Goal: Answer question/provide support: Share knowledge or assist other users

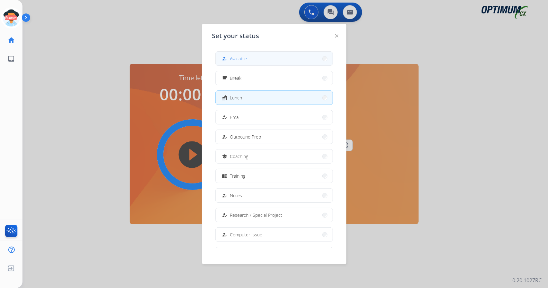
click at [285, 54] on button "how_to_reg Available" at bounding box center [274, 59] width 117 height 14
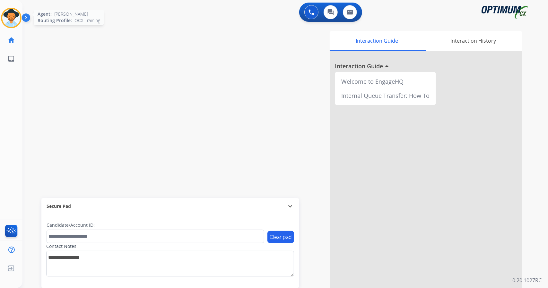
click at [9, 16] on img at bounding box center [11, 18] width 18 height 18
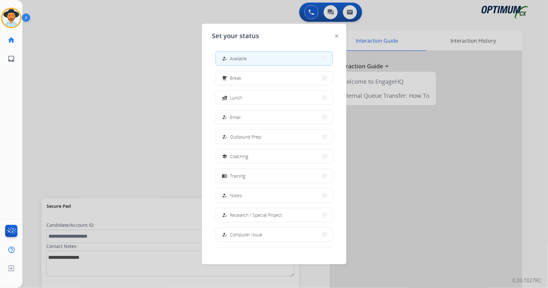
click at [107, 94] on div at bounding box center [274, 144] width 548 height 288
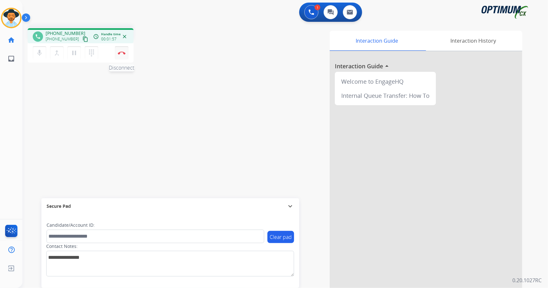
click at [122, 50] on button "Disconnect" at bounding box center [121, 52] width 13 height 13
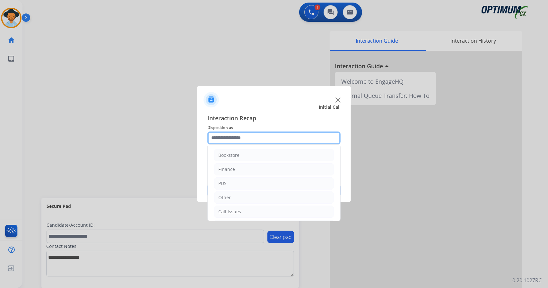
click at [241, 139] on input "text" at bounding box center [273, 138] width 133 height 13
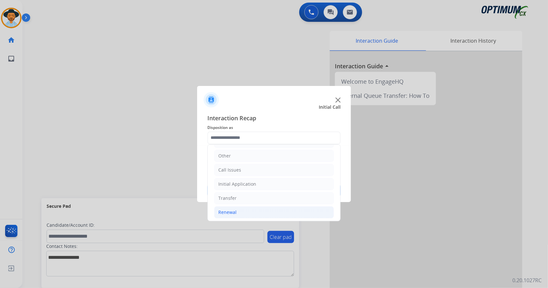
click at [237, 209] on li "Renewal" at bounding box center [274, 213] width 120 height 12
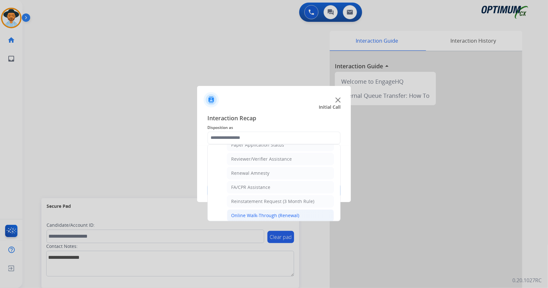
click at [256, 213] on div "Online Walk-Through (Renewal)" at bounding box center [265, 216] width 68 height 6
type input "**********"
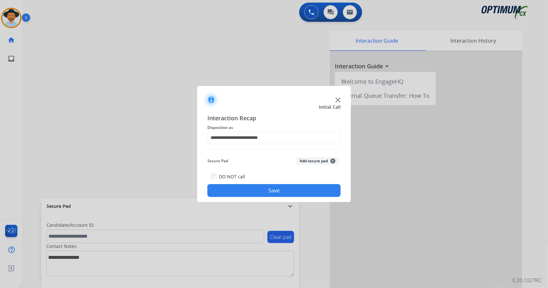
click at [287, 191] on button "Save" at bounding box center [273, 190] width 133 height 13
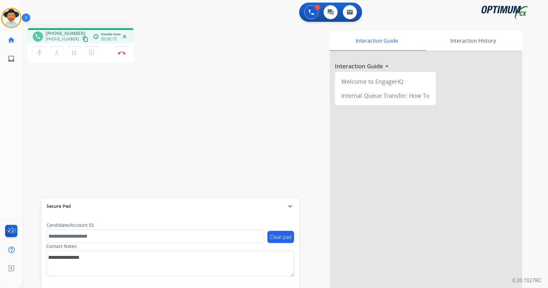
click at [15, 204] on div "[PERSON_NAME] Edit Avatar Agent: [PERSON_NAME] Profile: OCX Training home Home …" at bounding box center [11, 144] width 22 height 288
click at [83, 41] on mat-icon "content_copy" at bounding box center [86, 39] width 6 height 6
click at [122, 52] on img at bounding box center [122, 52] width 8 height 3
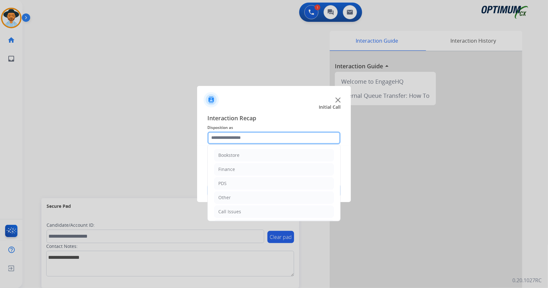
click at [252, 135] on input "text" at bounding box center [273, 138] width 133 height 13
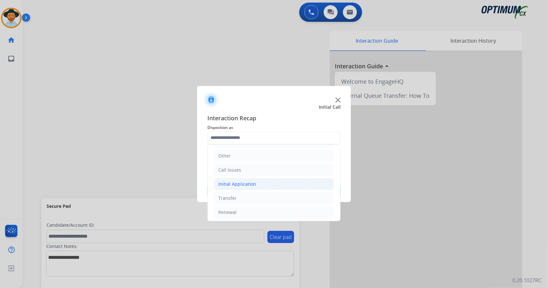
click at [254, 181] on div "Initial Application" at bounding box center [237, 184] width 38 height 6
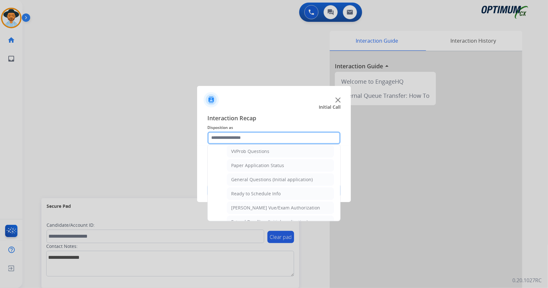
scroll to position [350, 0]
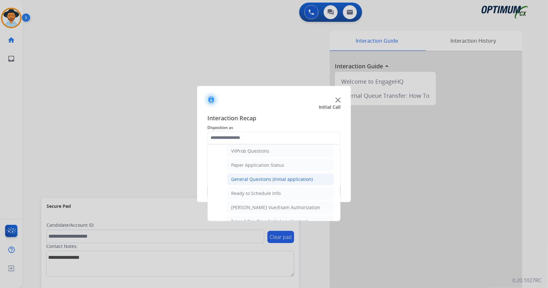
click at [255, 176] on div "General Questions (Initial application)" at bounding box center [272, 179] width 82 height 6
type input "**********"
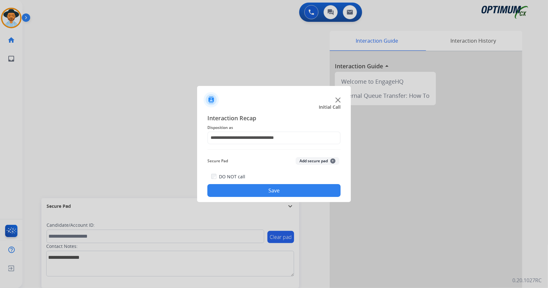
click at [268, 189] on button "Save" at bounding box center [273, 190] width 133 height 13
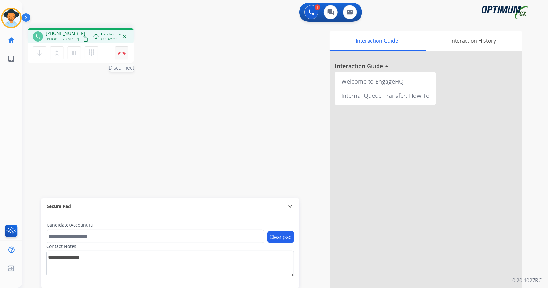
click at [123, 52] on img at bounding box center [122, 52] width 8 height 3
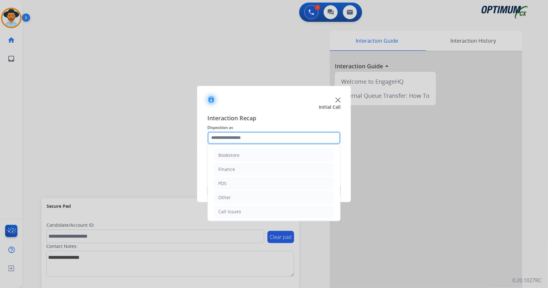
click at [270, 134] on input "text" at bounding box center [273, 138] width 133 height 13
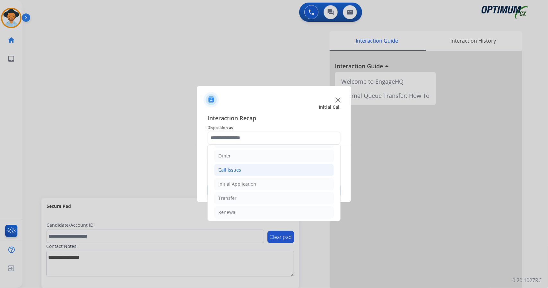
click at [245, 171] on li "Call Issues" at bounding box center [274, 170] width 120 height 12
click at [253, 199] on div "Wrong Number/Wrong Department" at bounding box center [269, 198] width 76 height 6
type input "**********"
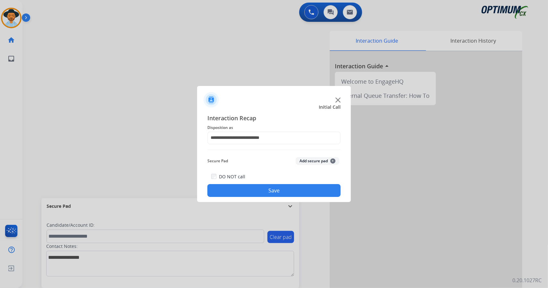
click at [256, 191] on button "Save" at bounding box center [273, 190] width 133 height 13
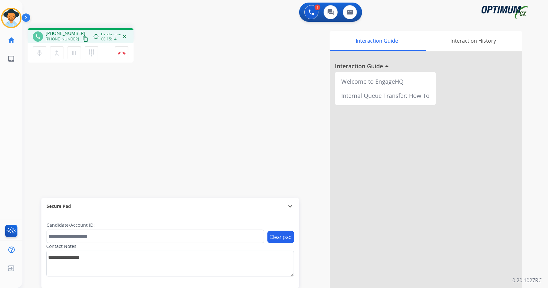
click at [153, 53] on div "phone [PHONE_NUMBER] [PHONE_NUMBER] content_copy access_time Call metrics Queue…" at bounding box center [115, 46] width 174 height 36
click at [123, 47] on button "Disconnect" at bounding box center [121, 52] width 13 height 13
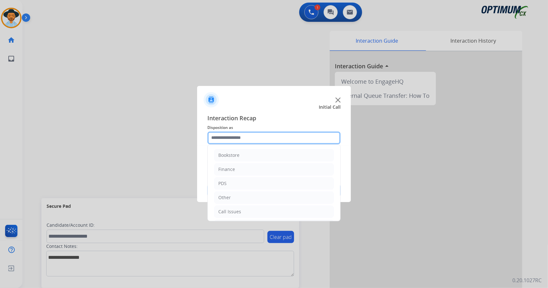
click at [249, 140] on input "text" at bounding box center [273, 138] width 133 height 13
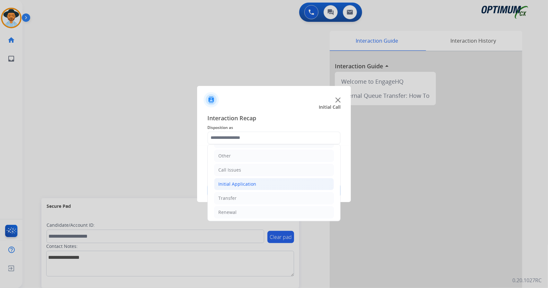
click at [244, 183] on div "Initial Application" at bounding box center [237, 184] width 38 height 6
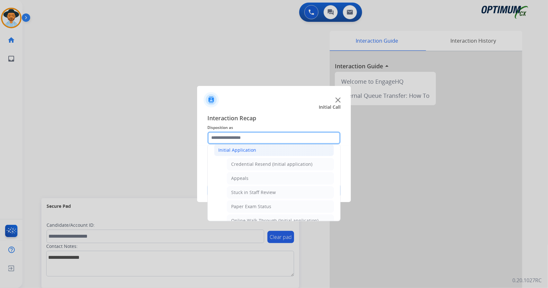
scroll to position [72, 0]
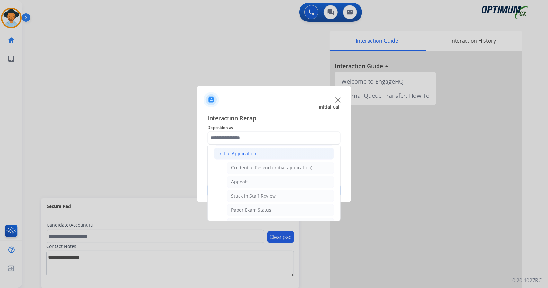
click at [244, 183] on div "Appeals" at bounding box center [239, 182] width 17 height 6
type input "*******"
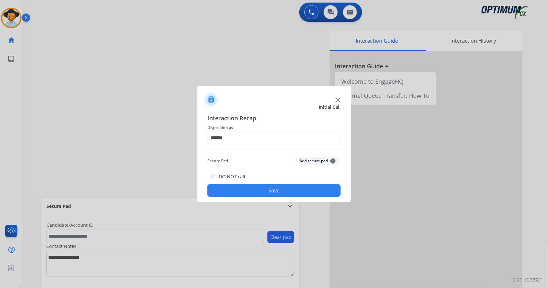
click at [248, 190] on button "Save" at bounding box center [273, 190] width 133 height 13
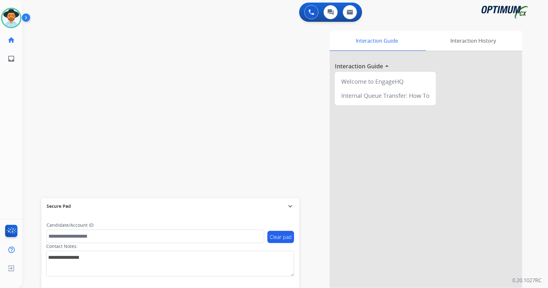
click at [117, 62] on div "swap_horiz Break voice bridge close_fullscreen Connect 3-Way Call merge_type Se…" at bounding box center [277, 157] width 510 height 268
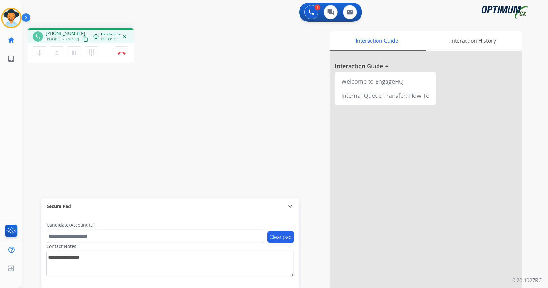
click at [30, 111] on div "phone [PHONE_NUMBER] [PHONE_NUMBER] content_copy access_time Call metrics Queue…" at bounding box center [277, 157] width 510 height 268
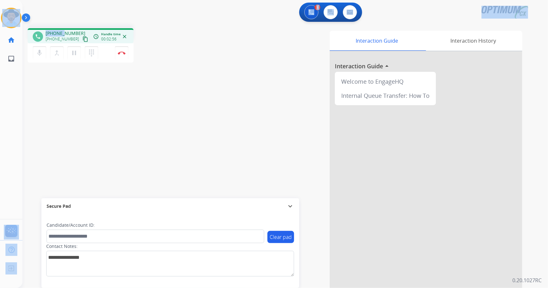
scroll to position [0, 2]
drag, startPoint x: 3, startPoint y: 2, endPoint x: 130, endPoint y: 57, distance: 139.0
click at [130, 57] on div "Outbound call Quit Outbound call Quit Schedule interaction + Add to my list Cus…" at bounding box center [274, 144] width 548 height 288
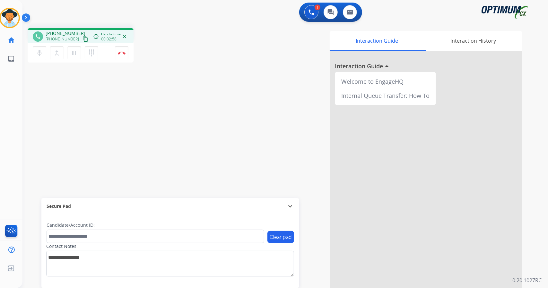
click at [249, 157] on div "Interaction Guide Interaction History Interaction Guide arrow_drop_up Welcome t…" at bounding box center [364, 161] width 318 height 260
click at [41, 86] on div "phone [PHONE_NUMBER] [PHONE_NUMBER] content_copy access_time Call metrics Queue…" at bounding box center [277, 157] width 510 height 268
click at [126, 58] on button "Disconnect" at bounding box center [121, 52] width 13 height 13
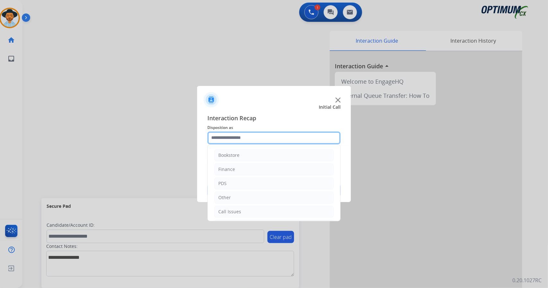
click at [249, 136] on input "text" at bounding box center [273, 138] width 133 height 13
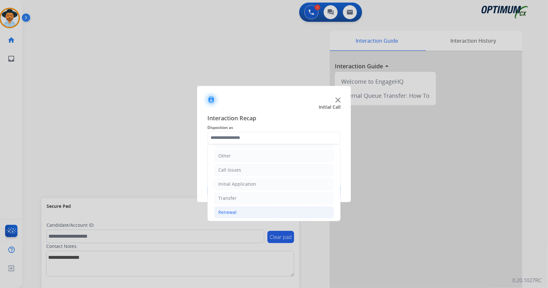
click at [255, 213] on li "Renewal" at bounding box center [274, 213] width 120 height 12
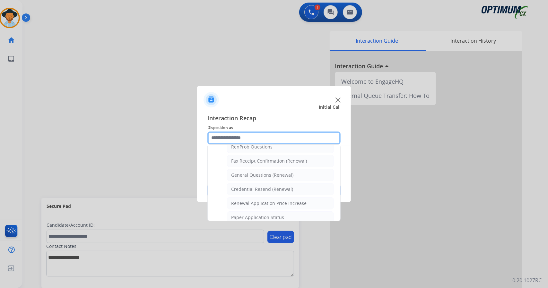
scroll to position [171, 0]
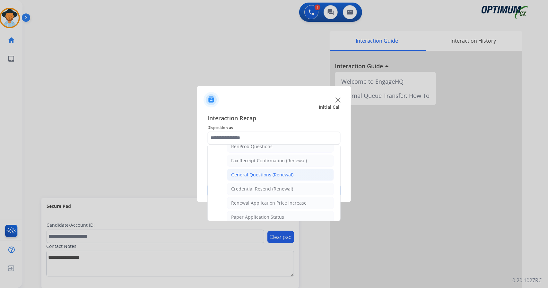
click at [261, 169] on li "General Questions (Renewal)" at bounding box center [280, 175] width 107 height 12
type input "**********"
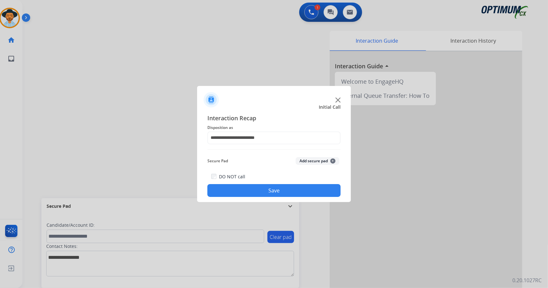
click at [269, 187] on button "Save" at bounding box center [273, 190] width 133 height 13
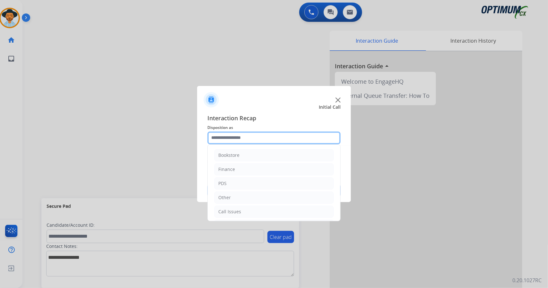
click at [236, 133] on input "text" at bounding box center [273, 138] width 133 height 13
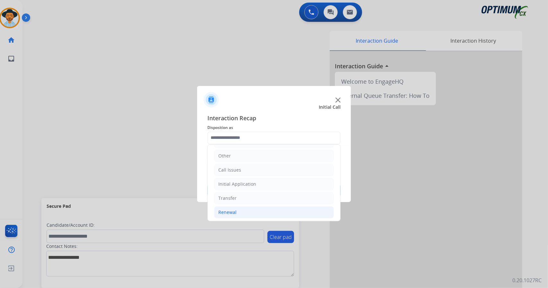
click at [247, 215] on li "Renewal" at bounding box center [274, 213] width 120 height 12
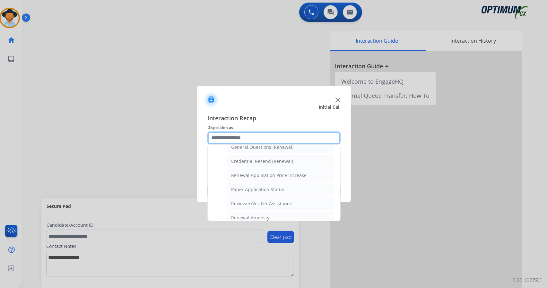
scroll to position [243, 0]
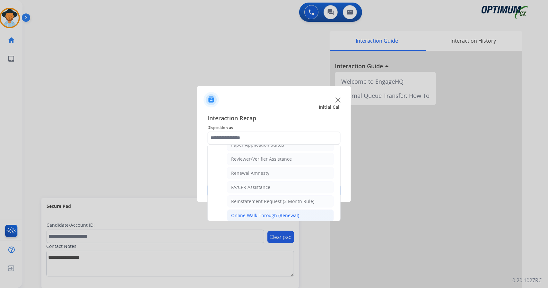
click at [242, 213] on div "Online Walk-Through (Renewal)" at bounding box center [265, 216] width 68 height 6
type input "**********"
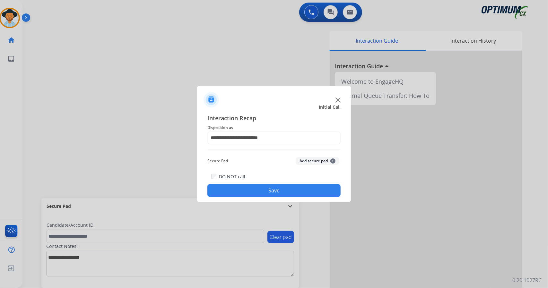
click at [236, 192] on button "Save" at bounding box center [273, 190] width 133 height 13
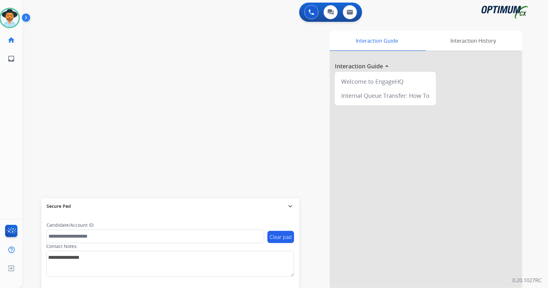
click at [109, 83] on div "swap_horiz Break voice bridge close_fullscreen Connect 3-Way Call merge_type Se…" at bounding box center [277, 157] width 510 height 268
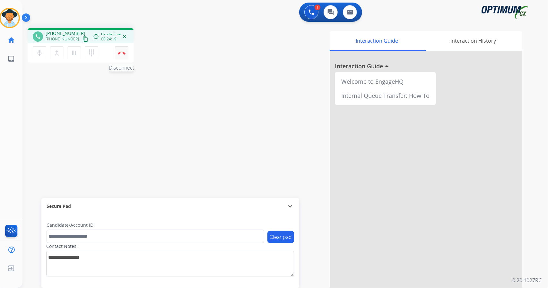
click at [121, 55] on button "Disconnect" at bounding box center [121, 52] width 13 height 13
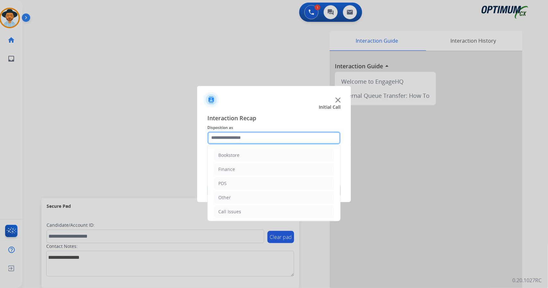
click at [251, 140] on input "text" at bounding box center [273, 138] width 133 height 13
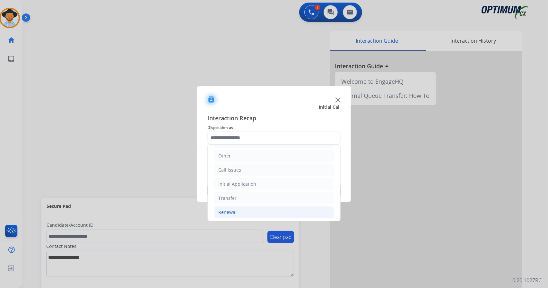
click at [233, 210] on div "Renewal" at bounding box center [227, 212] width 18 height 6
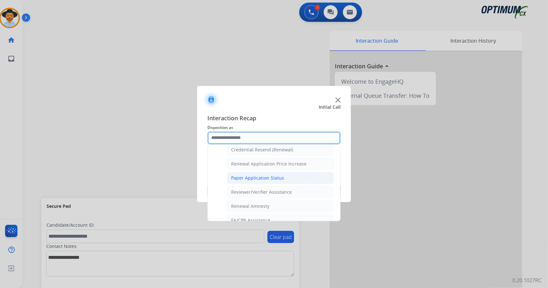
scroll to position [243, 0]
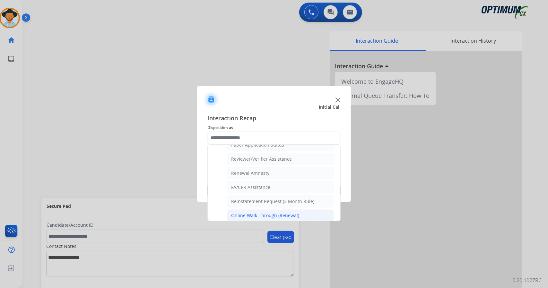
click at [256, 213] on div "Online Walk-Through (Renewal)" at bounding box center [265, 216] width 68 height 6
type input "**********"
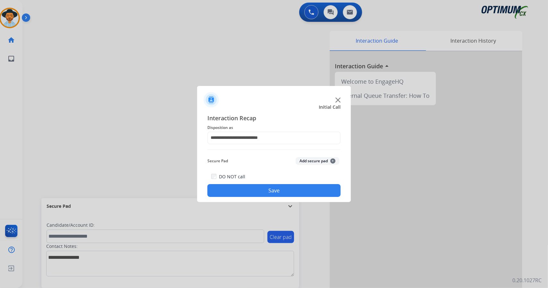
click at [253, 189] on button "Save" at bounding box center [273, 190] width 133 height 13
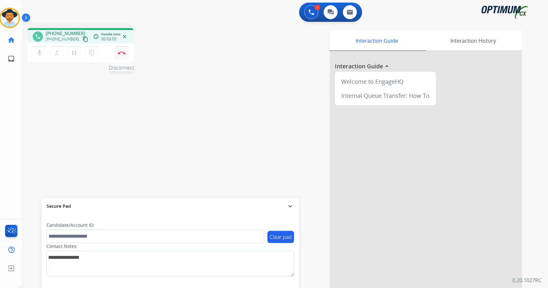
click at [121, 52] on img at bounding box center [122, 52] width 8 height 3
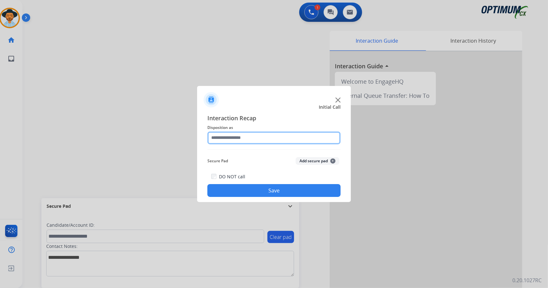
click at [288, 139] on input "text" at bounding box center [273, 138] width 133 height 13
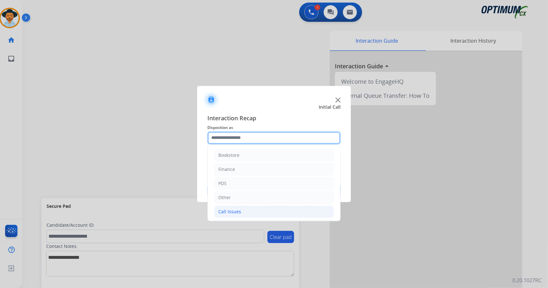
scroll to position [42, 0]
click at [250, 207] on li "Renewal" at bounding box center [274, 213] width 120 height 12
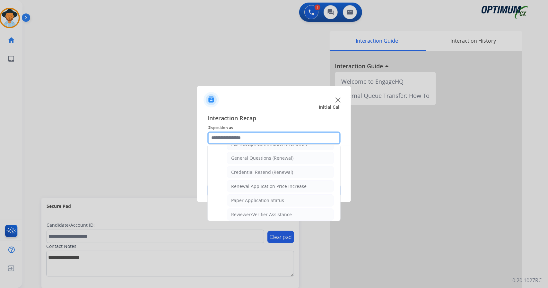
scroll to position [243, 0]
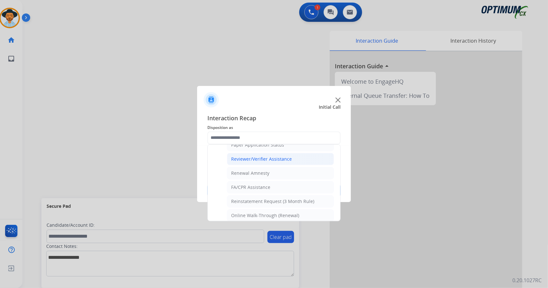
click at [243, 156] on div "Reviewer/Verifier Assistance" at bounding box center [261, 159] width 61 height 6
type input "**********"
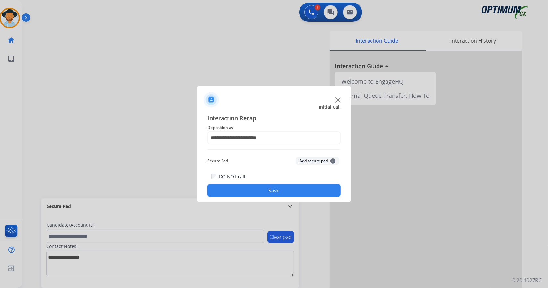
click at [244, 193] on button "Save" at bounding box center [273, 190] width 133 height 13
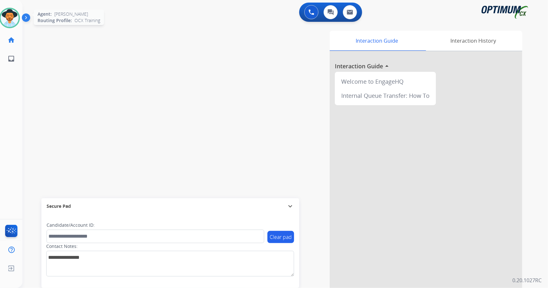
click at [16, 17] on img at bounding box center [10, 18] width 18 height 18
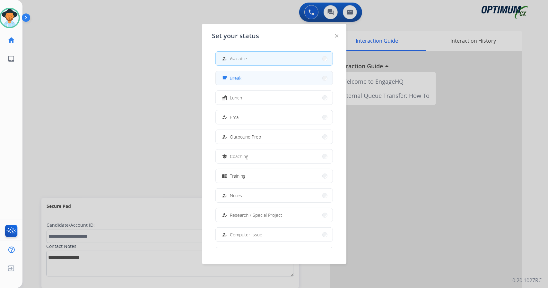
click at [274, 84] on button "free_breakfast Break" at bounding box center [274, 78] width 117 height 14
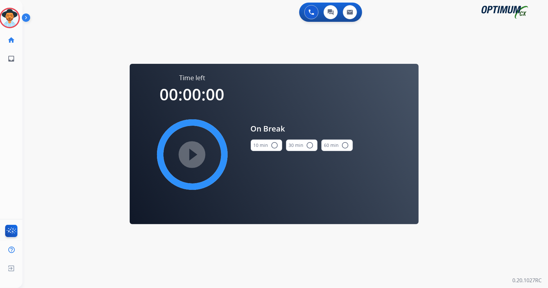
click at [507, 137] on div "0 Voice Interactions 0 Chat Interactions 0 Email Interactions swap_horiz Break …" at bounding box center [285, 144] width 526 height 288
click at [258, 150] on button "10 min radio_button_unchecked" at bounding box center [266, 146] width 31 height 12
click at [194, 151] on mat-icon "play_circle_filled" at bounding box center [193, 155] width 8 height 8
click at [9, 16] on icon at bounding box center [9, 18] width 21 height 21
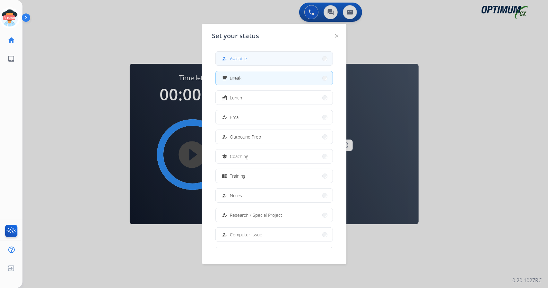
click at [237, 57] on span "Available" at bounding box center [238, 58] width 17 height 7
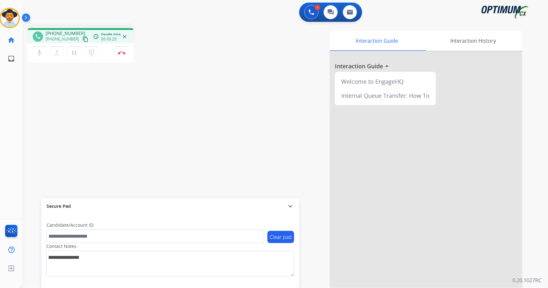
click at [35, 91] on div "phone [PHONE_NUMBER] [PHONE_NUMBER] content_copy access_time Call metrics Queue…" at bounding box center [277, 157] width 510 height 268
click at [30, 160] on div "phone [PHONE_NUMBER] [PHONE_NUMBER] content_copy access_time Call metrics Queue…" at bounding box center [277, 157] width 510 height 268
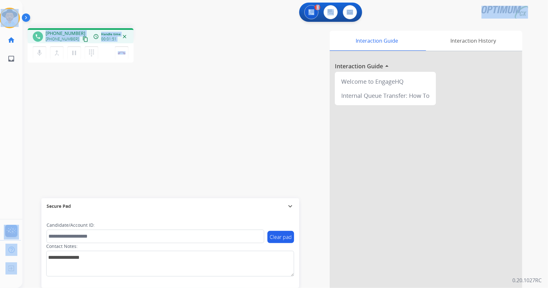
drag, startPoint x: 168, startPoint y: 53, endPoint x: 0, endPoint y: -4, distance: 177.7
click at [0, 0] on html "Outbound call Quit Outbound call Quit Schedule interaction + Add to my list Cus…" at bounding box center [274, 144] width 548 height 288
click at [58, 7] on div "1 Voice Interactions 0 Chat Interactions 0 Email Interactions" at bounding box center [281, 13] width 503 height 21
drag, startPoint x: 3, startPoint y: 1, endPoint x: 194, endPoint y: 118, distance: 224.5
click at [194, 118] on div "Outbound call Quit Outbound call Quit Schedule interaction + Add to my list Cus…" at bounding box center [274, 144] width 548 height 288
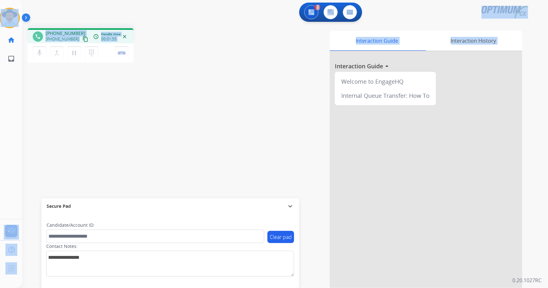
click at [150, 40] on div "phone [PHONE_NUMBER] [PHONE_NUMBER] content_copy access_time Call metrics Queue…" at bounding box center [115, 46] width 174 height 36
drag, startPoint x: 2, startPoint y: 2, endPoint x: 224, endPoint y: 121, distance: 251.5
click at [224, 121] on div "Outbound call Quit Outbound call Quit Schedule interaction + Add to my list Cus…" at bounding box center [274, 144] width 548 height 288
click at [179, 53] on div "phone [PHONE_NUMBER] [PHONE_NUMBER] content_copy access_time Call metrics Queue…" at bounding box center [115, 46] width 174 height 36
drag, startPoint x: 1, startPoint y: 1, endPoint x: 203, endPoint y: 103, distance: 226.7
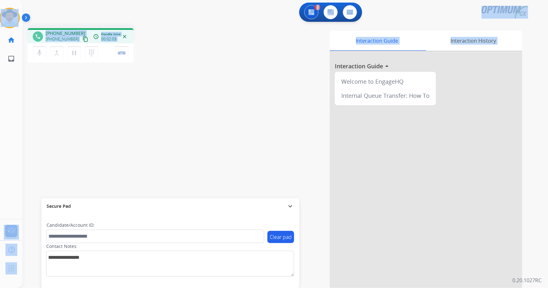
click at [203, 103] on div "Outbound call Quit Outbound call Quit Schedule interaction + Add to my list Cus…" at bounding box center [274, 144] width 548 height 288
click at [168, 39] on div "phone [PHONE_NUMBER] [PHONE_NUMBER] content_copy access_time Call metrics Queue…" at bounding box center [115, 46] width 174 height 36
drag, startPoint x: 1, startPoint y: 2, endPoint x: 205, endPoint y: 88, distance: 221.1
click at [205, 88] on div "Outbound call Quit Outbound call Quit Schedule interaction + Add to my list Cus…" at bounding box center [274, 144] width 548 height 288
click at [180, 28] on div "phone [PHONE_NUMBER] [PHONE_NUMBER] content_copy access_time Call metrics Queue…" at bounding box center [115, 46] width 174 height 36
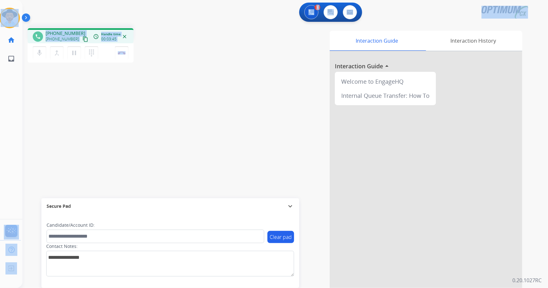
drag, startPoint x: 5, startPoint y: 1, endPoint x: 172, endPoint y: 79, distance: 184.5
click at [172, 79] on div "Outbound call Quit Outbound call Quit Schedule interaction + Add to my list Cus…" at bounding box center [274, 144] width 548 height 288
click at [172, 79] on div "phone [PHONE_NUMBER] [PHONE_NUMBER] content_copy access_time Call metrics Queue…" at bounding box center [277, 157] width 510 height 268
drag, startPoint x: 150, startPoint y: 54, endPoint x: 0, endPoint y: 6, distance: 156.9
click at [0, 6] on div "Outbound call Quit Outbound call Quit Schedule interaction + Add to my list Cus…" at bounding box center [274, 144] width 548 height 288
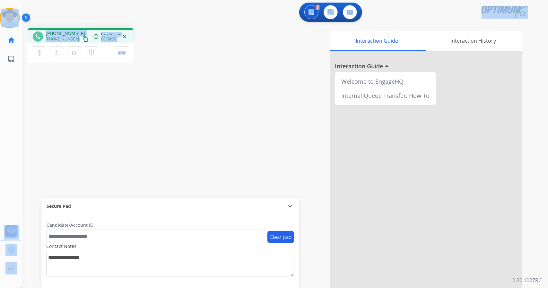
click at [57, 12] on div "1 Voice Interactions 0 Chat Interactions 0 Email Interactions" at bounding box center [281, 13] width 503 height 21
drag, startPoint x: 1, startPoint y: 2, endPoint x: 216, endPoint y: 165, distance: 269.3
click at [216, 165] on div "Outbound call Quit Outbound call Quit Schedule interaction + Add to my list Cus…" at bounding box center [274, 144] width 548 height 288
click at [157, 37] on div "phone [PHONE_NUMBER] [PHONE_NUMBER] content_copy access_time Call metrics Queue…" at bounding box center [115, 46] width 174 height 36
drag, startPoint x: 2, startPoint y: 2, endPoint x: 153, endPoint y: 67, distance: 164.7
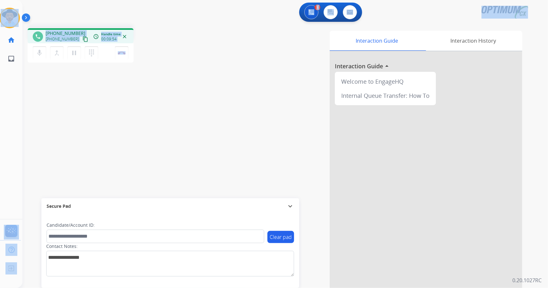
click at [153, 67] on div "Outbound call Quit Outbound call Quit Schedule interaction + Add to my list Cus…" at bounding box center [274, 144] width 548 height 288
click at [149, 39] on div "phone [PHONE_NUMBER] [PHONE_NUMBER] content_copy access_time Call metrics Queue…" at bounding box center [115, 46] width 174 height 36
drag, startPoint x: 2, startPoint y: 1, endPoint x: 231, endPoint y: 116, distance: 256.3
click at [231, 116] on div "Outbound call Quit Outbound call Quit Schedule interaction + Add to my list Cus…" at bounding box center [274, 144] width 548 height 288
click at [231, 116] on div "Interaction Guide Interaction History Interaction Guide arrow_drop_up Welcome t…" at bounding box center [364, 161] width 318 height 260
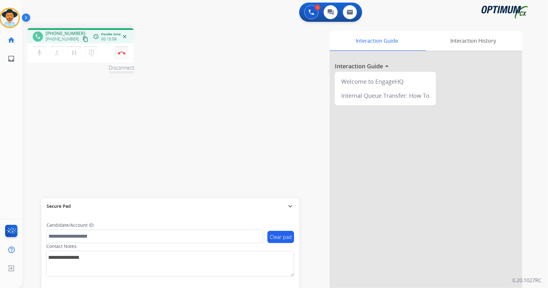
click at [125, 53] on img at bounding box center [122, 52] width 8 height 3
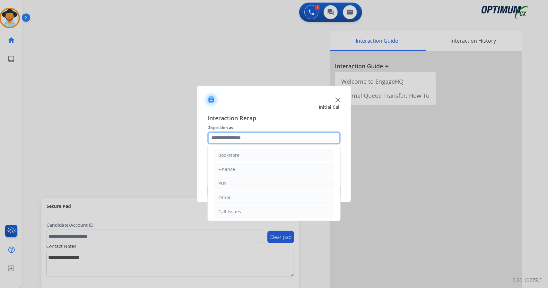
click at [253, 142] on input "text" at bounding box center [273, 138] width 133 height 13
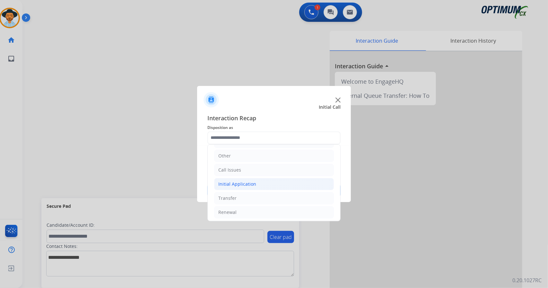
click at [244, 181] on div "Initial Application" at bounding box center [237, 184] width 38 height 6
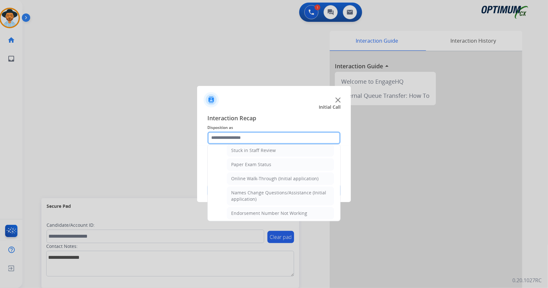
scroll to position [118, 0]
click at [244, 180] on li "Online Walk-Through (Initial application)" at bounding box center [280, 178] width 107 height 12
type input "**********"
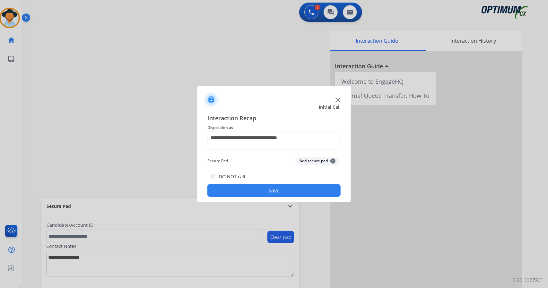
click at [246, 188] on button "Save" at bounding box center [273, 190] width 133 height 13
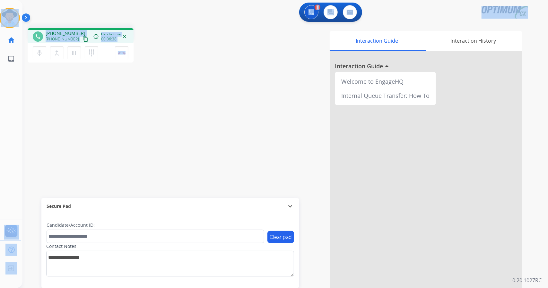
drag, startPoint x: 159, startPoint y: 56, endPoint x: 0, endPoint y: -3, distance: 169.7
click at [0, 0] on html "Outbound call Quit Outbound call Quit Schedule interaction + Add to my list Cus…" at bounding box center [274, 144] width 548 height 288
click at [36, 8] on div "1 Voice Interactions 0 Chat Interactions 0 Email Interactions" at bounding box center [281, 13] width 503 height 21
drag, startPoint x: 1, startPoint y: 2, endPoint x: 281, endPoint y: 48, distance: 283.9
click at [281, 48] on div "Outbound call Quit Outbound call Quit Schedule interaction + Add to my list Cus…" at bounding box center [274, 144] width 548 height 288
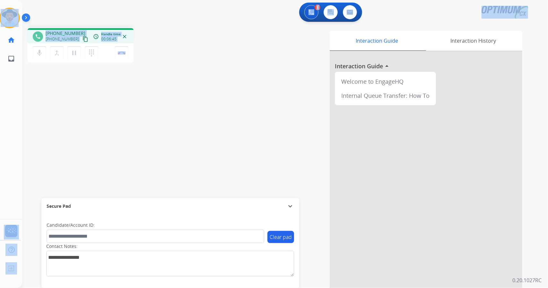
click at [211, 47] on div "Interaction Guide Interaction History Interaction Guide arrow_drop_up Welcome t…" at bounding box center [364, 161] width 318 height 260
drag, startPoint x: 2, startPoint y: 4, endPoint x: 124, endPoint y: 78, distance: 143.0
click at [124, 78] on div "Outbound call Quit Outbound call Quit Schedule interaction + Add to my list Cus…" at bounding box center [274, 144] width 548 height 288
click at [191, 59] on div "phone [PHONE_NUMBER] [PHONE_NUMBER] content_copy access_time Call metrics Queue…" at bounding box center [115, 46] width 174 height 36
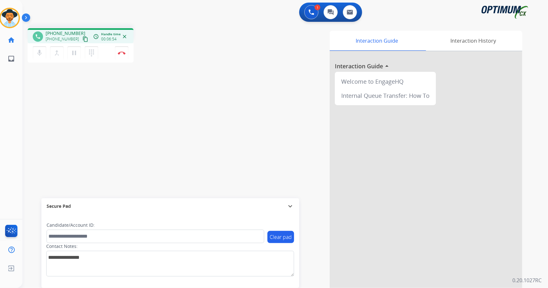
click at [148, 48] on div "phone [PHONE_NUMBER] [PHONE_NUMBER] content_copy access_time Call metrics Queue…" at bounding box center [115, 46] width 174 height 36
click at [3, 1] on div "[PERSON_NAME] Edit Avatar Agent: [PERSON_NAME] Profile: OCX Training home Home …" at bounding box center [9, 34] width 22 height 68
click at [127, 59] on button "Disconnect" at bounding box center [121, 52] width 13 height 13
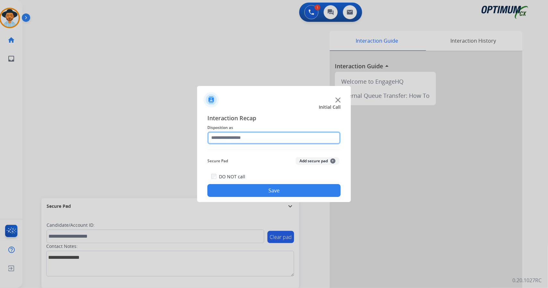
click at [243, 141] on input "text" at bounding box center [273, 138] width 133 height 13
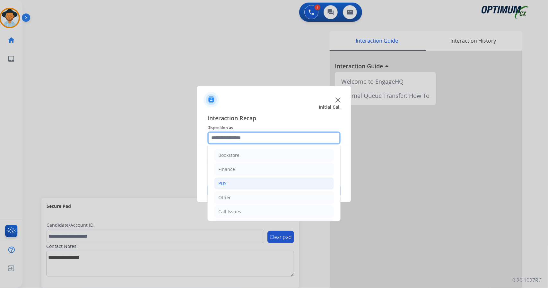
scroll to position [42, 0]
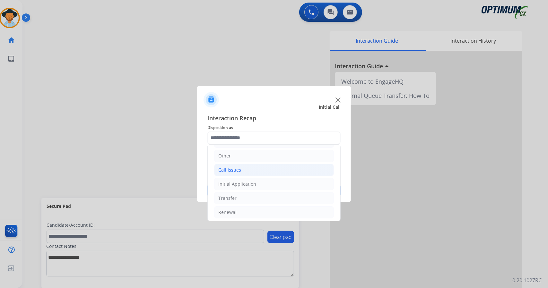
click at [227, 173] on li "Call Issues" at bounding box center [274, 170] width 120 height 12
click at [242, 198] on div "Wrong Number/Wrong Department" at bounding box center [269, 198] width 76 height 6
type input "**********"
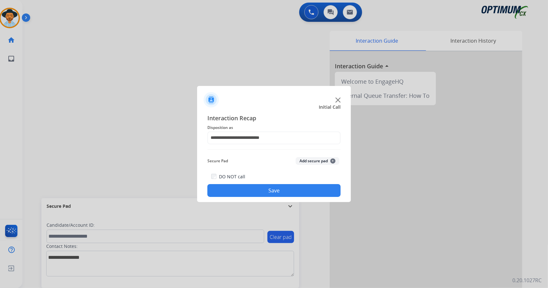
click at [236, 189] on button "Save" at bounding box center [273, 190] width 133 height 13
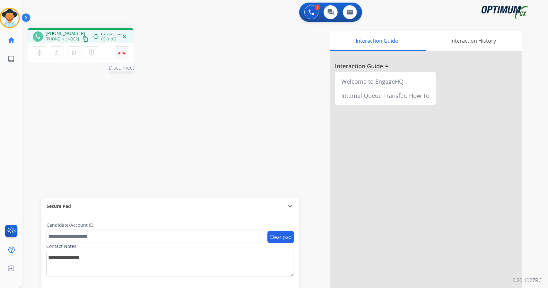
click at [123, 57] on button "Disconnect" at bounding box center [121, 52] width 13 height 13
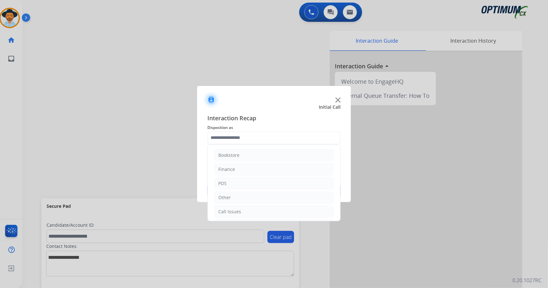
click at [253, 137] on input "text" at bounding box center [273, 138] width 133 height 13
click at [257, 212] on li "Renewal" at bounding box center [274, 213] width 120 height 12
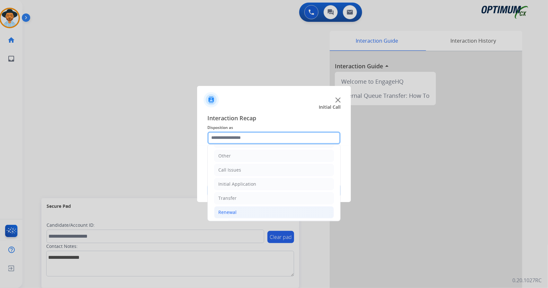
scroll to position [234, 0]
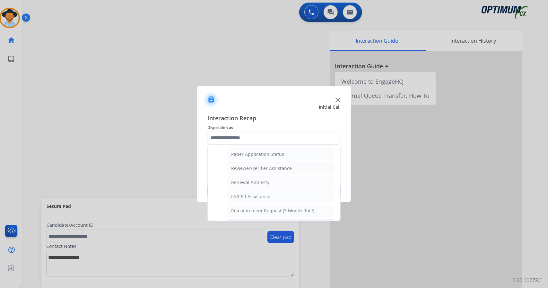
click at [261, 222] on div "Online Walk-Through (Renewal)" at bounding box center [265, 225] width 68 height 6
type input "**********"
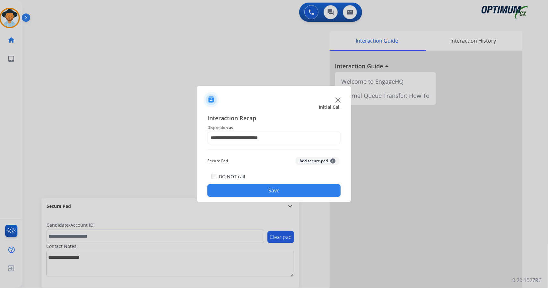
click at [251, 191] on button "Save" at bounding box center [273, 190] width 133 height 13
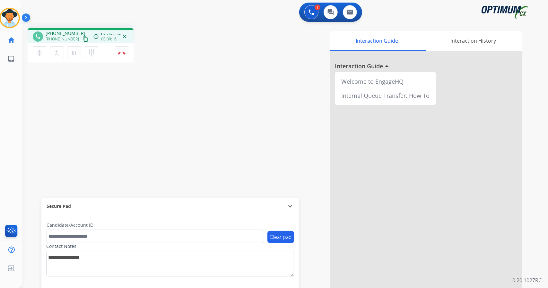
click at [39, 105] on div "phone [PHONE_NUMBER] [PHONE_NUMBER] content_copy access_time Call metrics Queue…" at bounding box center [277, 157] width 510 height 268
click at [123, 49] on button "Disconnect" at bounding box center [121, 52] width 13 height 13
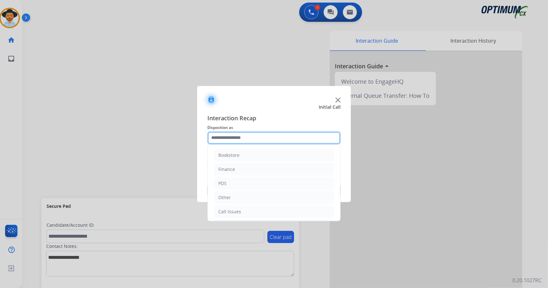
click at [242, 141] on input "text" at bounding box center [273, 138] width 133 height 13
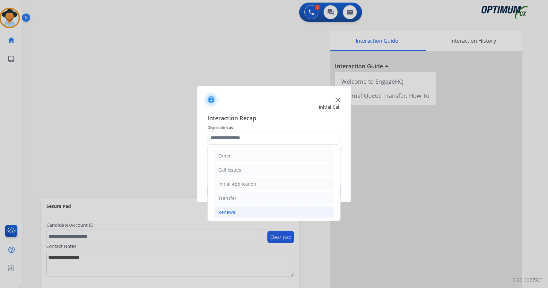
click at [242, 214] on li "Renewal" at bounding box center [274, 213] width 120 height 12
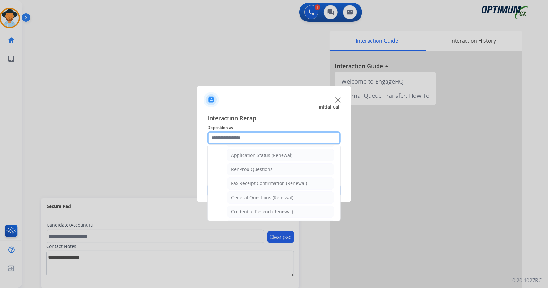
scroll to position [150, 0]
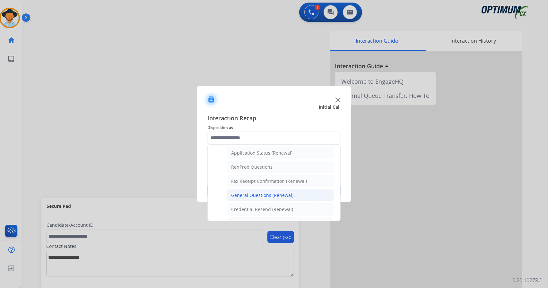
click at [241, 192] on div "General Questions (Renewal)" at bounding box center [262, 195] width 62 height 6
type input "**********"
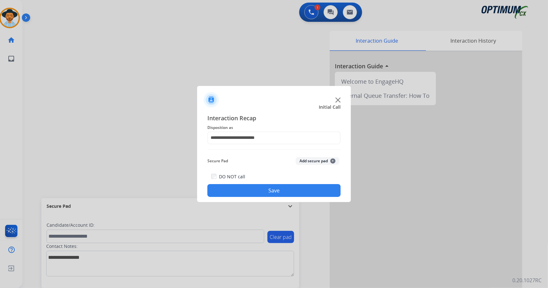
click at [236, 190] on button "Save" at bounding box center [273, 190] width 133 height 13
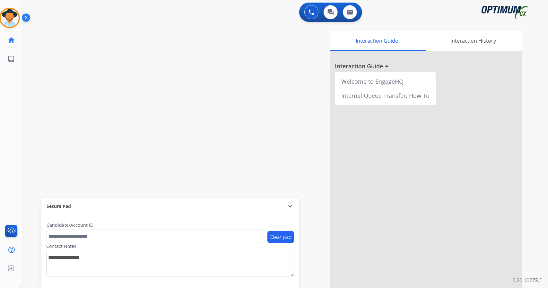
click at [156, 108] on div "swap_horiz Break voice bridge close_fullscreen Connect 3-Way Call merge_type Se…" at bounding box center [277, 157] width 510 height 268
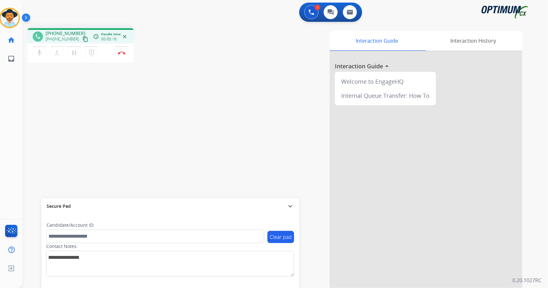
click at [31, 152] on div "phone [PHONE_NUMBER] [PHONE_NUMBER] content_copy access_time Call metrics Queue…" at bounding box center [277, 157] width 510 height 268
click at [143, 5] on div "1 Voice Interactions 0 Chat Interactions 0 Email Interactions" at bounding box center [281, 13] width 503 height 21
click at [119, 51] on button "Disconnect" at bounding box center [121, 52] width 13 height 13
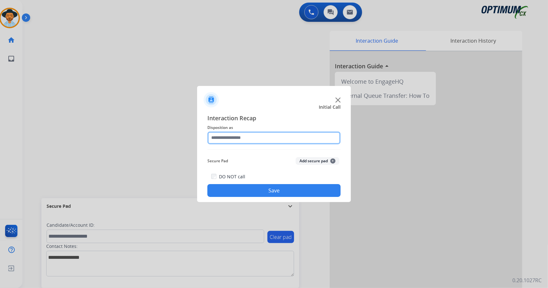
click at [278, 135] on input "text" at bounding box center [273, 138] width 133 height 13
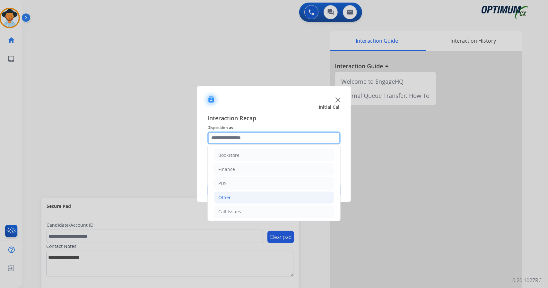
scroll to position [42, 0]
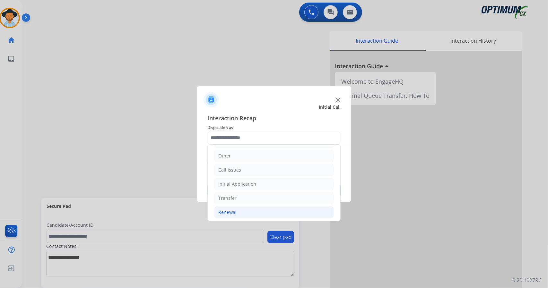
click at [264, 207] on li "Renewal" at bounding box center [274, 213] width 120 height 12
click at [249, 183] on div "Initial Application" at bounding box center [237, 184] width 38 height 6
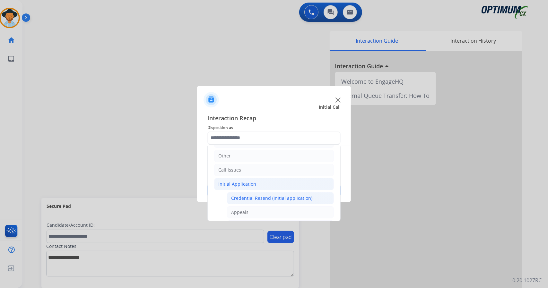
click at [256, 192] on li "Credential Resend (Initial application)" at bounding box center [280, 198] width 107 height 12
type input "**********"
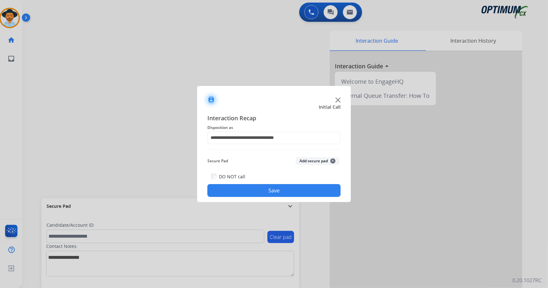
click at [256, 192] on button "Save" at bounding box center [273, 190] width 133 height 13
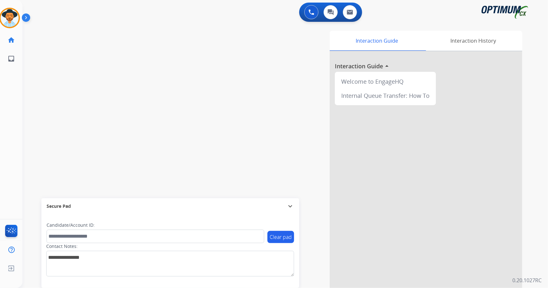
click at [0, 124] on div "[PERSON_NAME] AfterCallWork Edit Avatar Agent: [PERSON_NAME] Profile: OCX Train…" at bounding box center [11, 144] width 22 height 288
click at [0, 124] on div "[PERSON_NAME] Available Edit Avatar Agent: [PERSON_NAME] Profile: OCX Training …" at bounding box center [11, 144] width 22 height 288
click at [311, 10] on img at bounding box center [312, 12] width 6 height 6
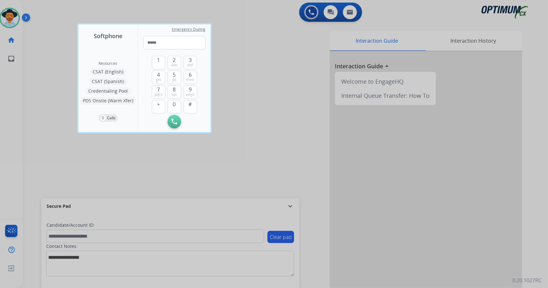
type input "**********"
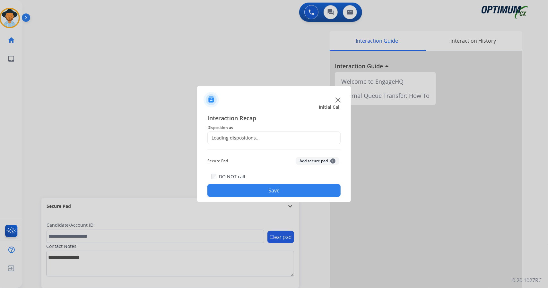
click at [120, 55] on div at bounding box center [274, 144] width 548 height 288
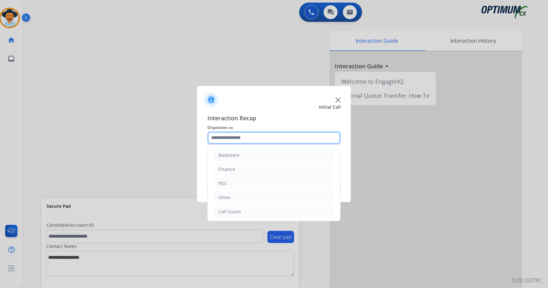
click at [263, 133] on input "text" at bounding box center [273, 138] width 133 height 13
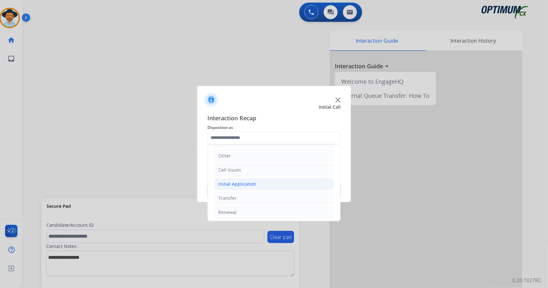
click at [259, 182] on li "Initial Application" at bounding box center [274, 184] width 120 height 12
click at [264, 195] on div "Credential Resend (Initial application)" at bounding box center [271, 198] width 81 height 6
type input "**********"
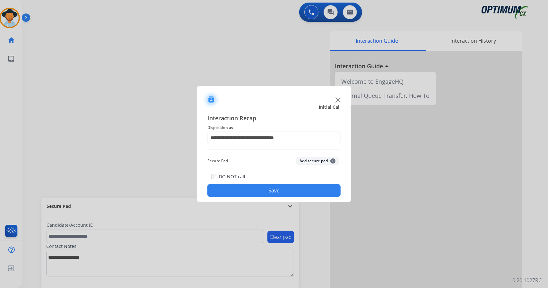
click at [264, 193] on button "Save" at bounding box center [273, 190] width 133 height 13
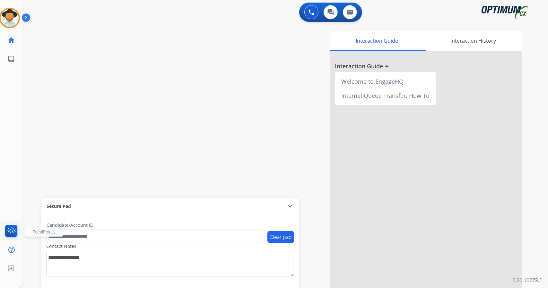
click at [4, 237] on img at bounding box center [11, 232] width 15 height 15
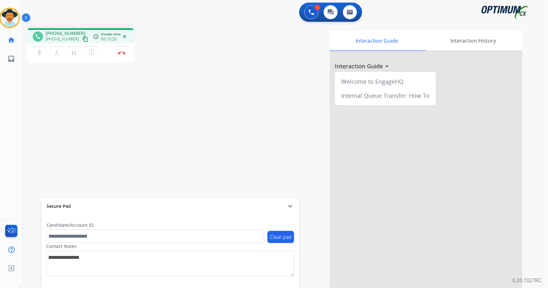
click at [195, 22] on div "1 Voice Interactions 0 Chat Interactions 0 Email Interactions" at bounding box center [281, 13] width 503 height 21
click at [171, 7] on div "1 Voice Interactions 0 Chat Interactions 0 Email Interactions" at bounding box center [281, 13] width 503 height 21
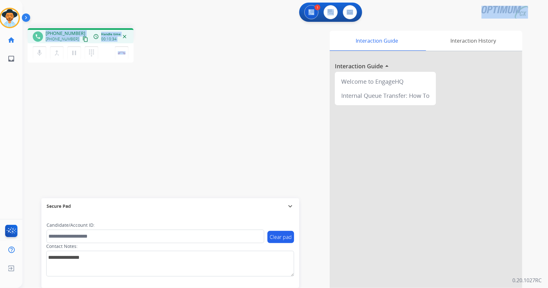
drag, startPoint x: 156, startPoint y: 58, endPoint x: 85, endPoint y: -5, distance: 95.3
click at [85, 0] on html "Outbound call Quit Outbound call Quit Schedule interaction + Add to my list Cus…" at bounding box center [274, 144] width 548 height 288
click at [51, 11] on div "1 Voice Interactions 0 Chat Interactions 0 Email Interactions" at bounding box center [281, 13] width 503 height 21
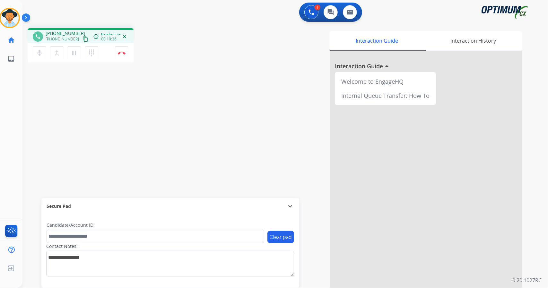
click at [2, 3] on div "[PERSON_NAME] Edit Avatar Agent: [PERSON_NAME] Profile: OCX Training home Home …" at bounding box center [9, 34] width 22 height 68
click at [71, 53] on mat-icon "pause" at bounding box center [74, 53] width 8 height 8
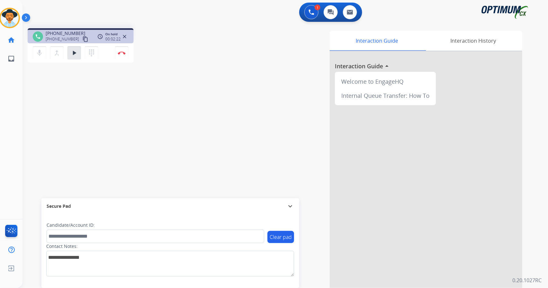
click at [94, 11] on div "1 Voice Interactions 0 Chat Interactions 0 Email Interactions" at bounding box center [281, 13] width 503 height 21
click at [73, 58] on button "play_arrow Hold" at bounding box center [73, 52] width 13 height 13
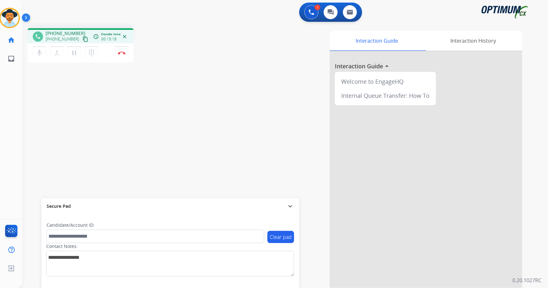
click at [190, 14] on div "1 Voice Interactions 0 Chat Interactions 0 Email Interactions" at bounding box center [281, 13] width 503 height 21
click at [75, 52] on mat-icon "pause" at bounding box center [74, 53] width 8 height 8
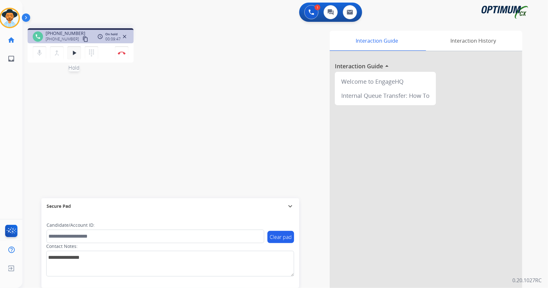
click at [76, 51] on mat-icon "play_arrow" at bounding box center [74, 53] width 8 height 8
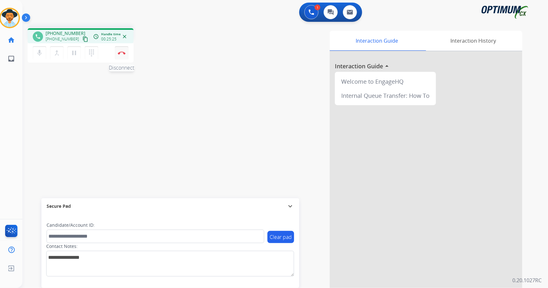
click at [123, 56] on button "Disconnect" at bounding box center [121, 52] width 13 height 13
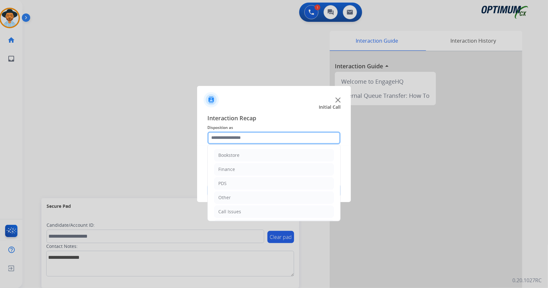
click at [264, 142] on input "text" at bounding box center [273, 138] width 133 height 13
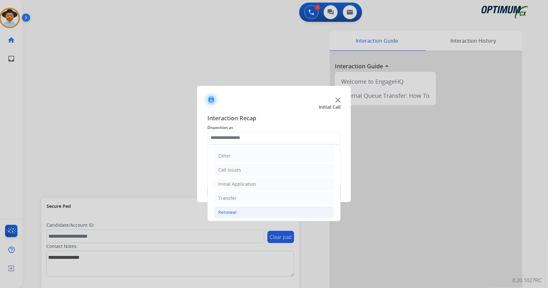
click at [275, 211] on li "Renewal" at bounding box center [274, 213] width 120 height 12
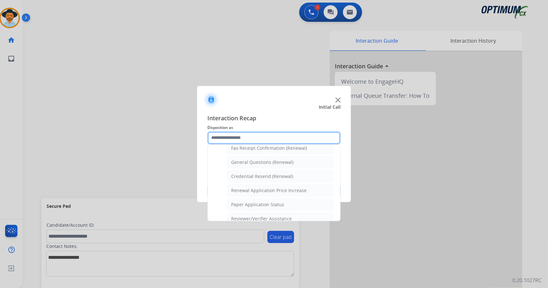
scroll to position [183, 0]
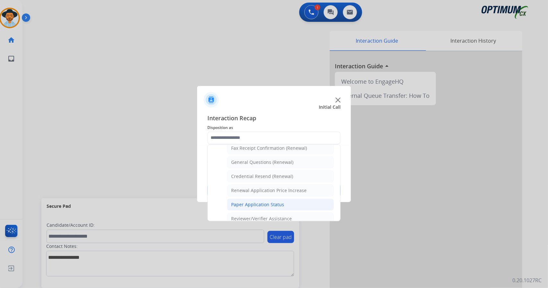
click at [287, 200] on li "Paper Application Status" at bounding box center [280, 205] width 107 height 12
type input "**********"
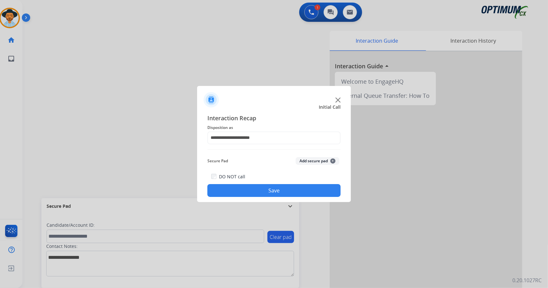
click at [279, 194] on button "Save" at bounding box center [273, 190] width 133 height 13
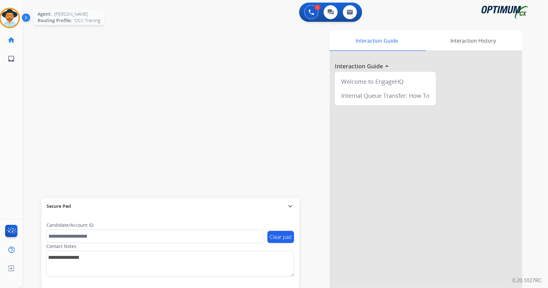
click at [3, 17] on img at bounding box center [10, 18] width 18 height 18
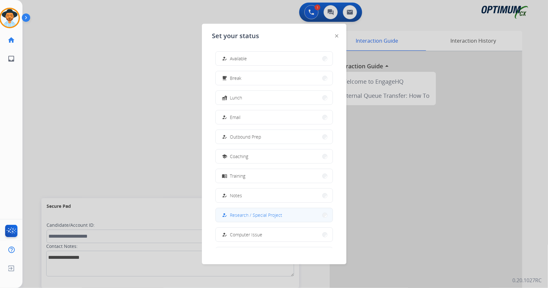
scroll to position [60, 0]
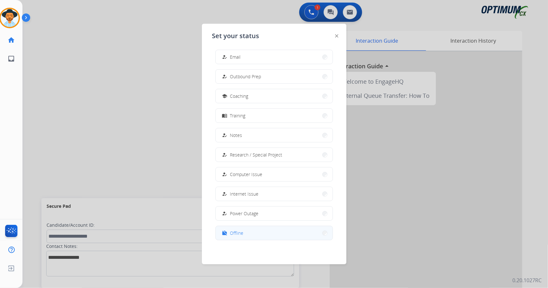
click at [267, 239] on button "work_off Offline" at bounding box center [274, 233] width 117 height 14
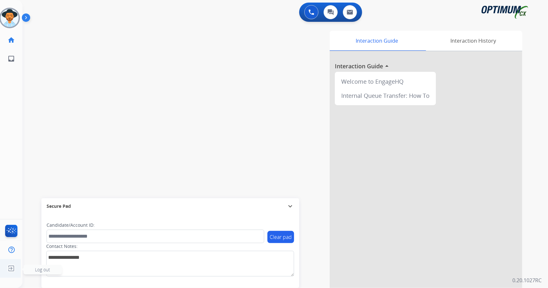
click at [9, 273] on img at bounding box center [11, 269] width 12 height 12
